Goal: Transaction & Acquisition: Subscribe to service/newsletter

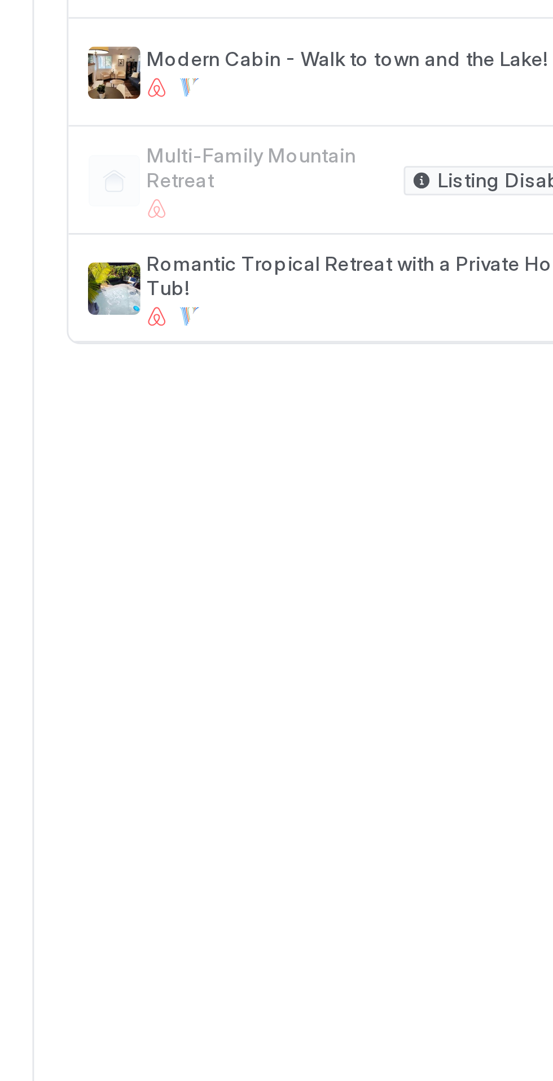
scroll to position [0, 627]
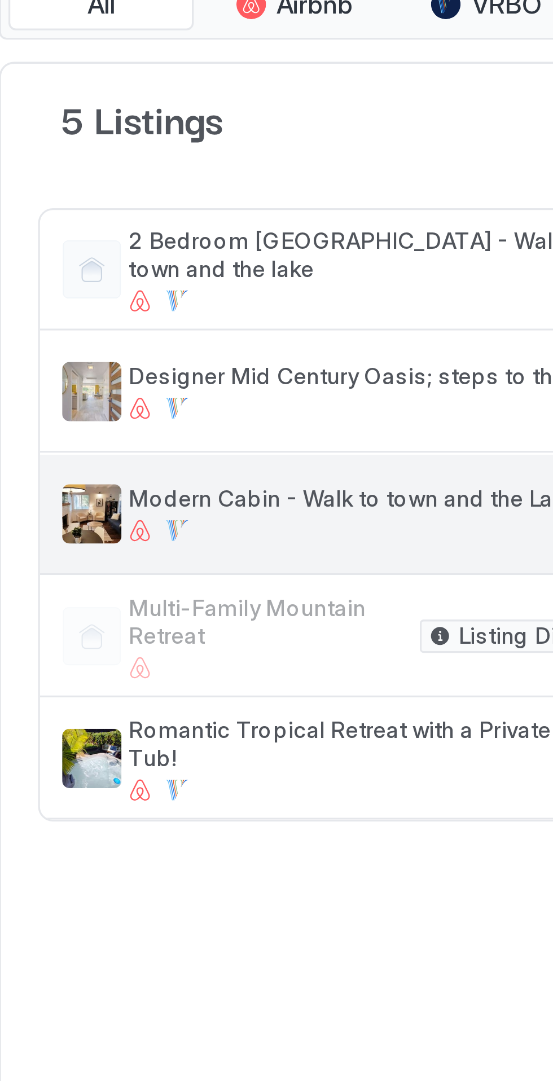
click at [138, 210] on span "Modern Cabin - Walk to town and the Lake!" at bounding box center [133, 208] width 156 height 8
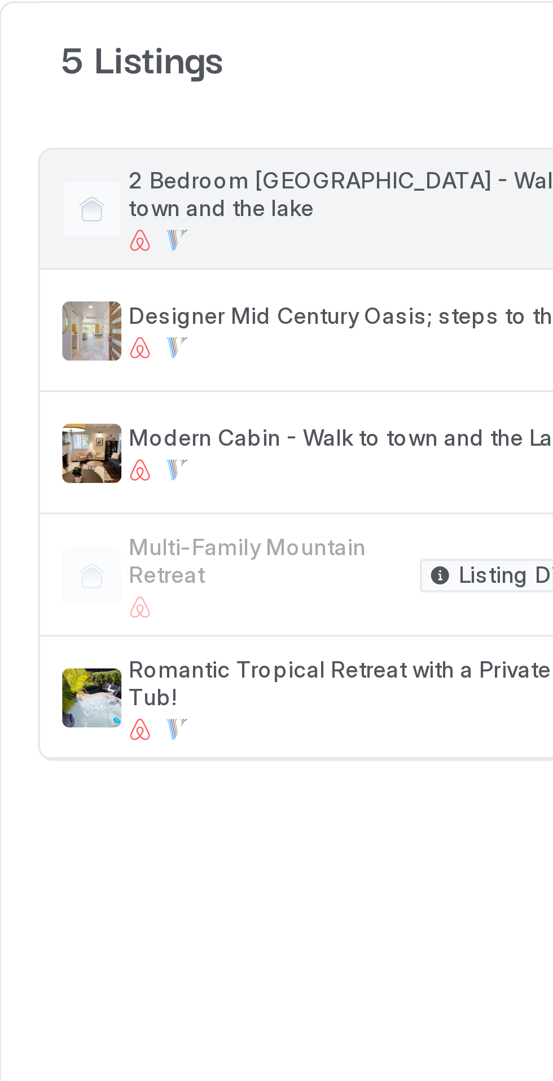
click at [139, 137] on div "2 Bedroom [GEOGRAPHIC_DATA] - Walk to town and the lake" at bounding box center [133, 139] width 156 height 26
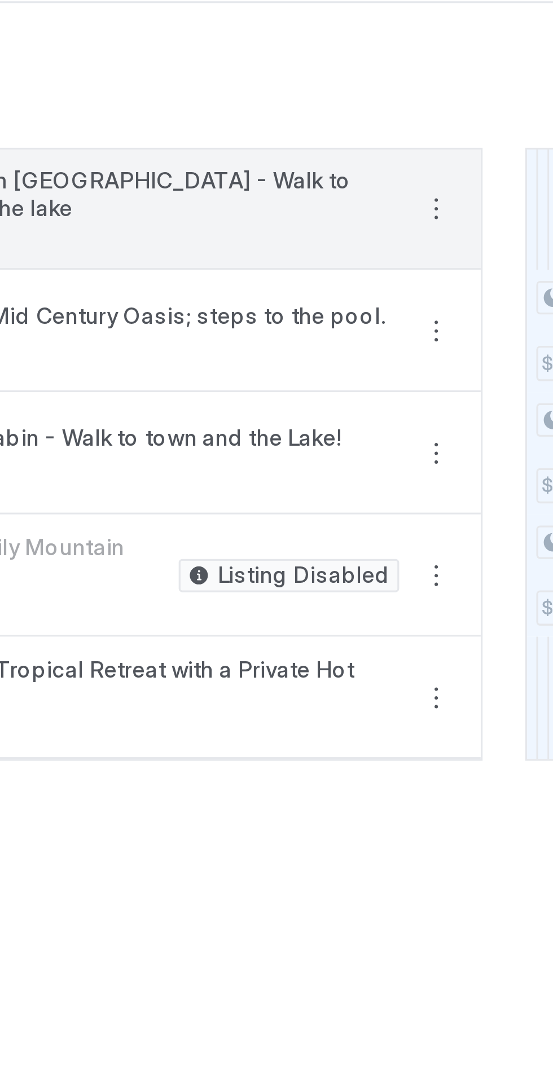
click at [216, 141] on button "More options" at bounding box center [223, 139] width 14 height 14
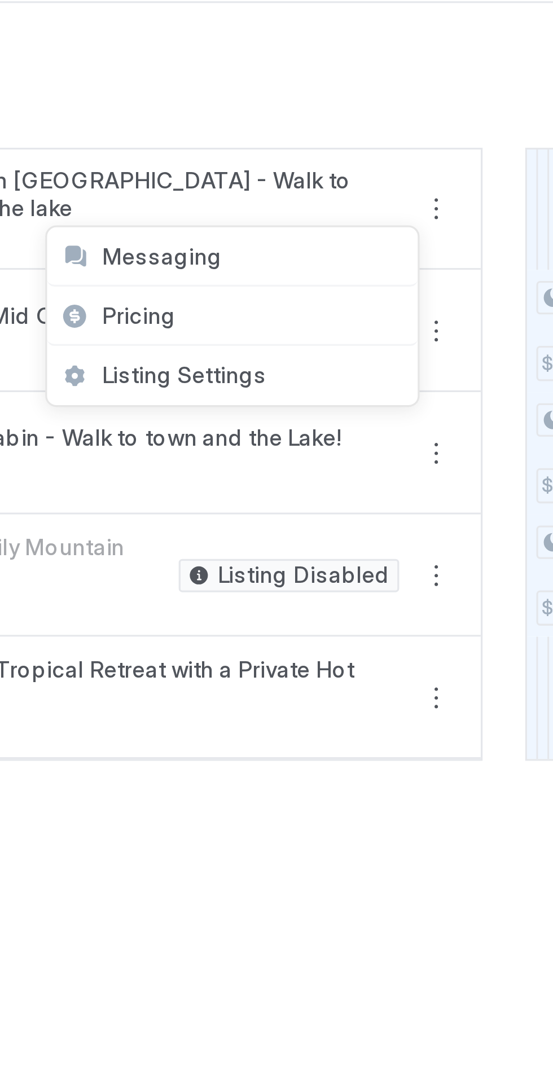
click at [140, 174] on span "Pricing" at bounding box center [132, 171] width 23 height 8
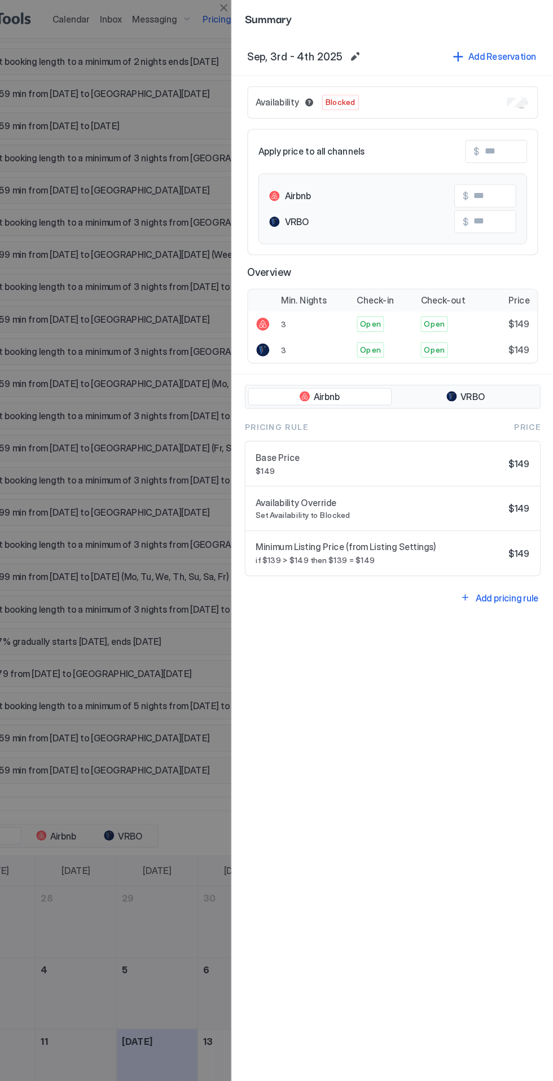
click at [173, 694] on div at bounding box center [276, 540] width 553 height 1081
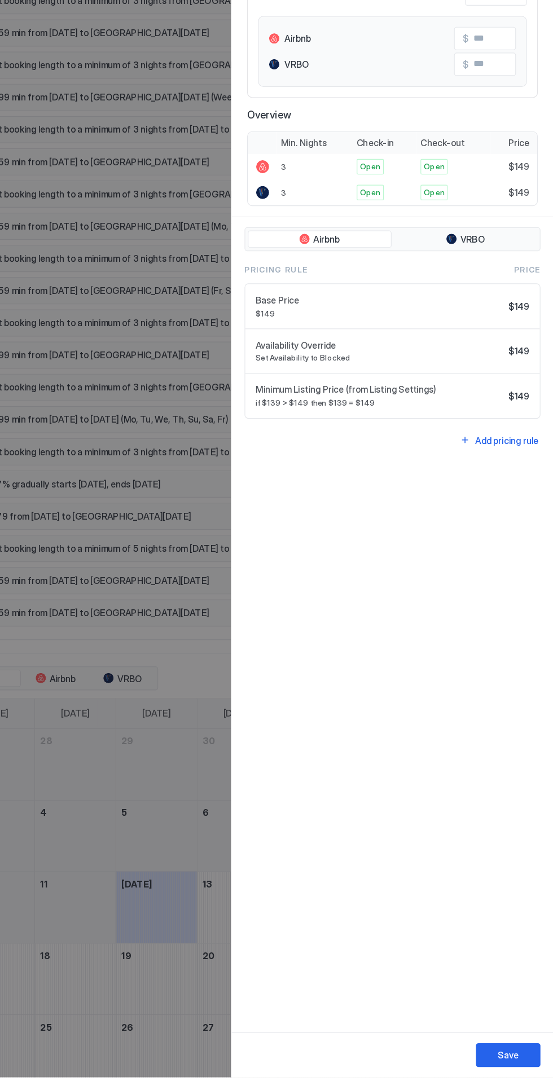
click at [185, 799] on div at bounding box center [276, 540] width 553 height 1081
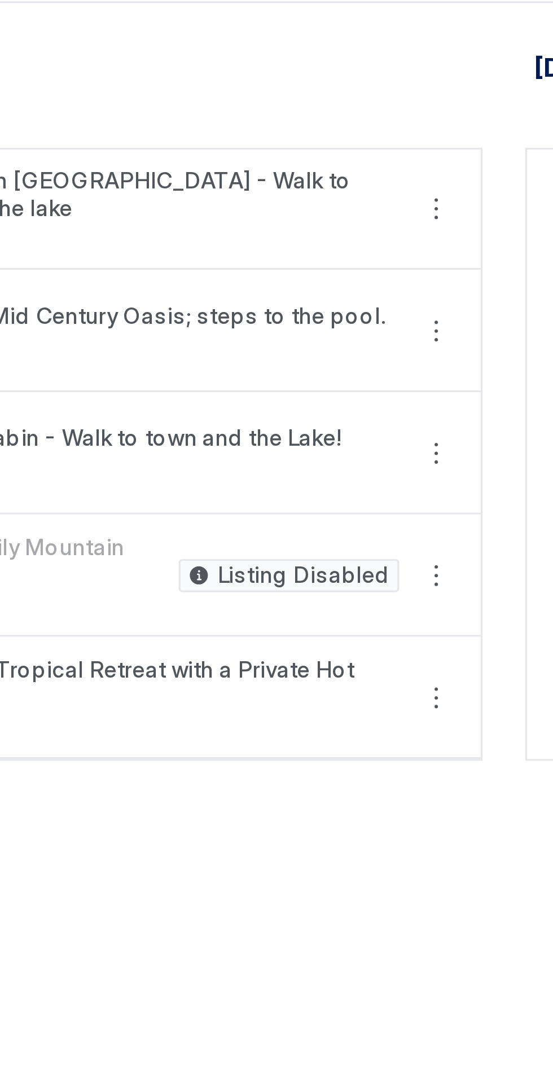
scroll to position [0, 627]
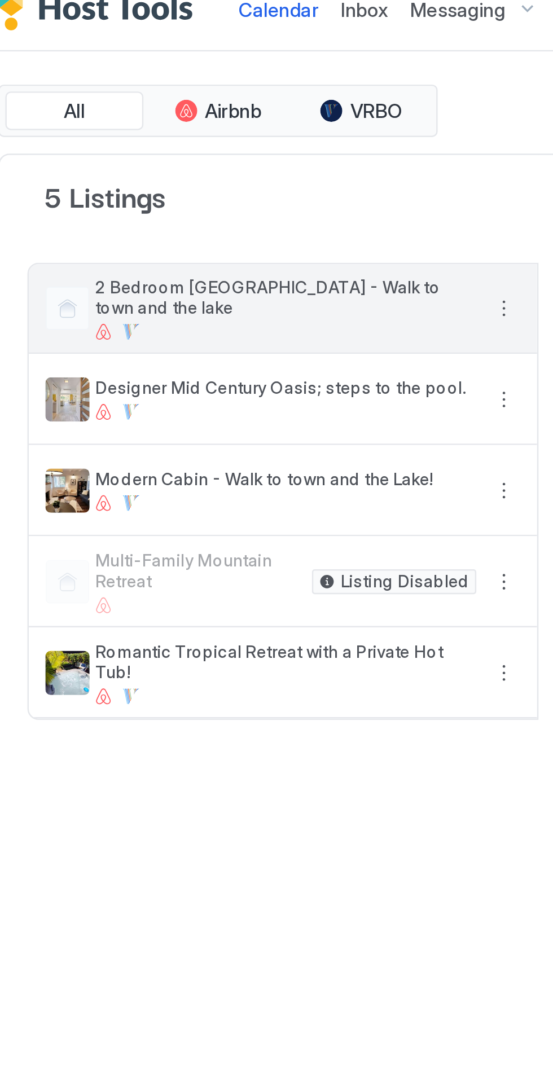
click at [216, 138] on button "More options" at bounding box center [223, 139] width 14 height 14
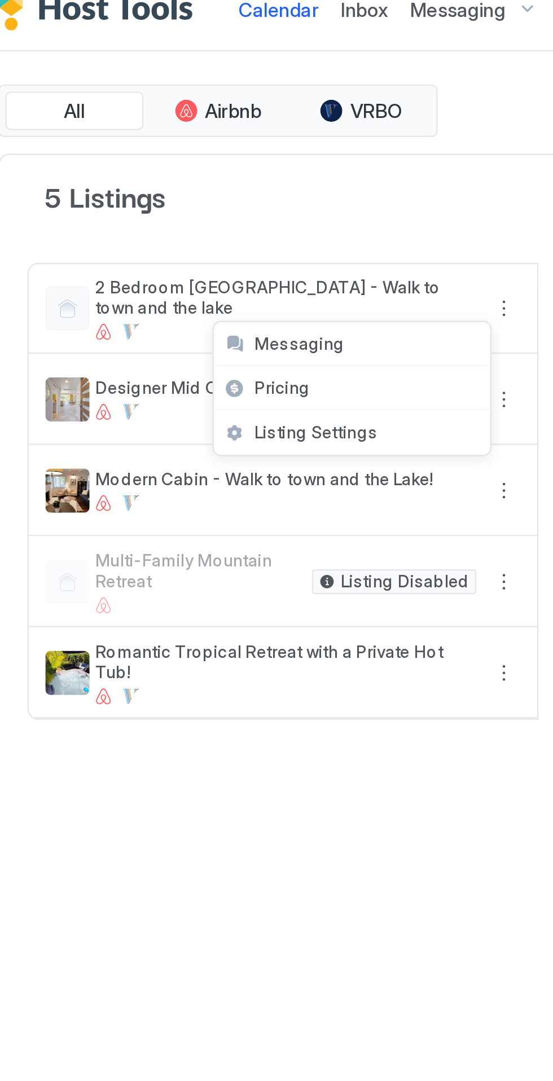
click at [124, 173] on span "Pricing" at bounding box center [132, 171] width 23 height 8
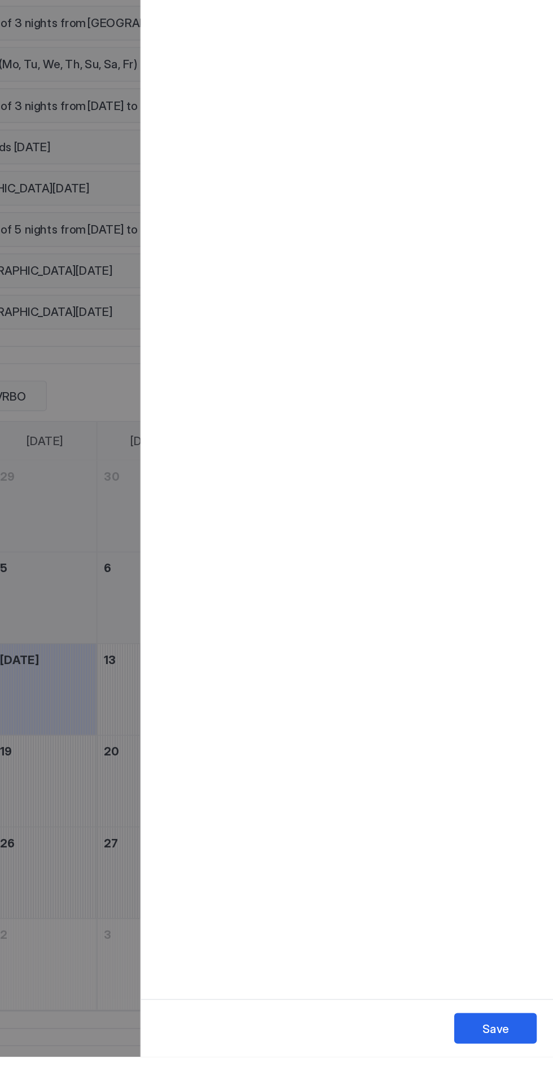
click at [515, 1060] on div "Save" at bounding box center [514, 1062] width 18 height 12
